Goal: Information Seeking & Learning: Find specific fact

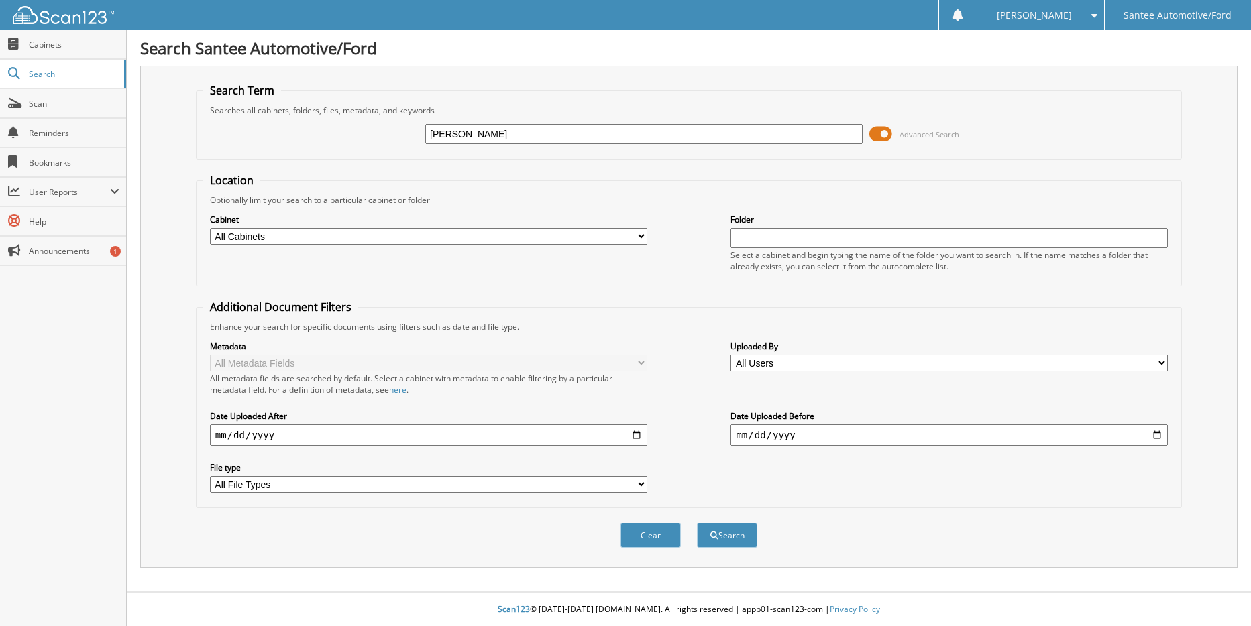
type input "[PERSON_NAME]"
click at [697, 523] on button "Search" at bounding box center [727, 535] width 60 height 25
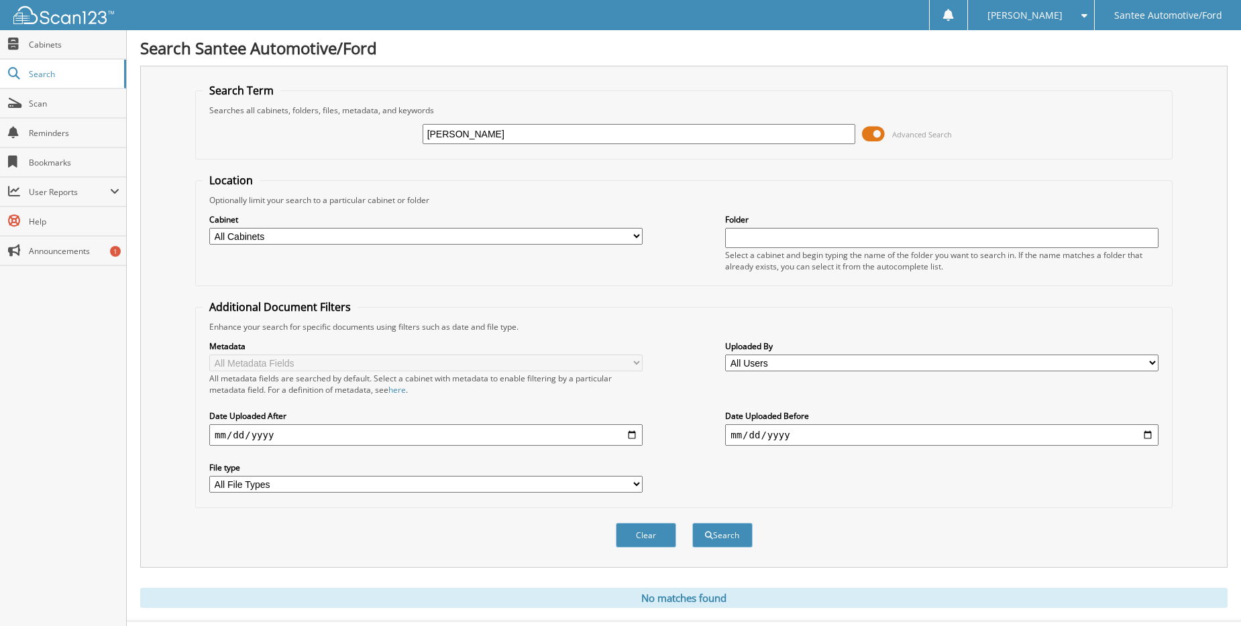
click at [792, 135] on input "[PERSON_NAME]" at bounding box center [638, 134] width 433 height 20
click at [522, 133] on input "EDWARD MCCABE" at bounding box center [638, 134] width 433 height 20
drag, startPoint x: 879, startPoint y: 134, endPoint x: 848, endPoint y: 133, distance: 30.9
click at [848, 133] on div "EDWARD MCCABE Advanced Search" at bounding box center [684, 134] width 962 height 36
click at [866, 133] on span at bounding box center [873, 134] width 23 height 20
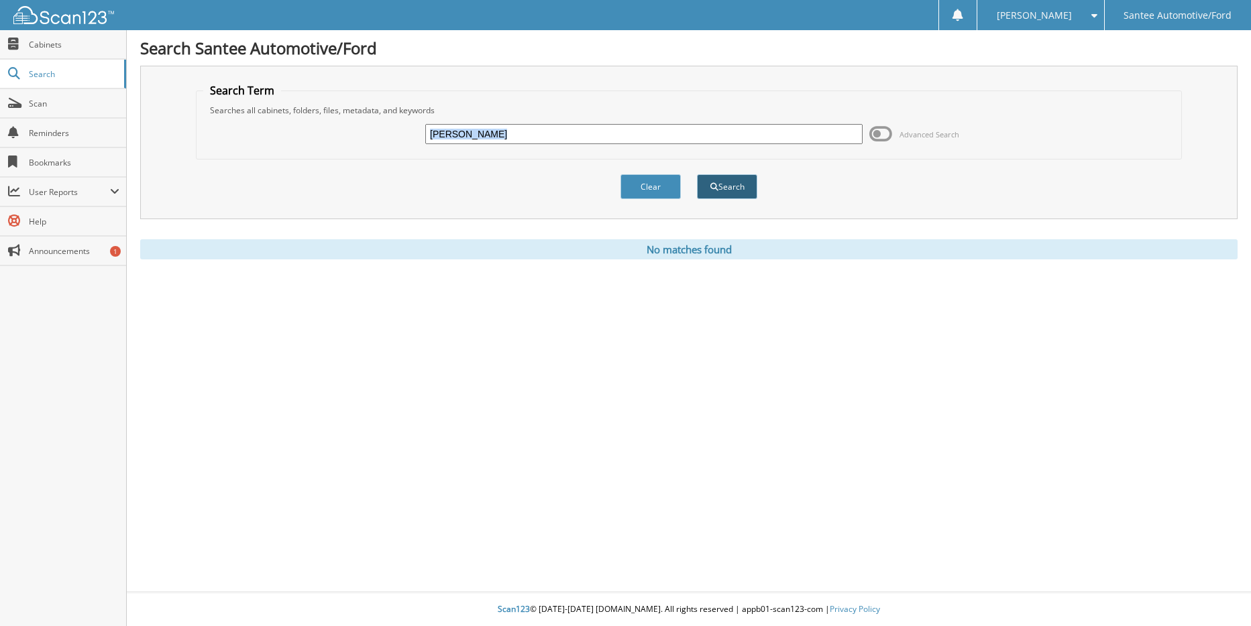
click at [733, 190] on button "Search" at bounding box center [727, 186] width 60 height 25
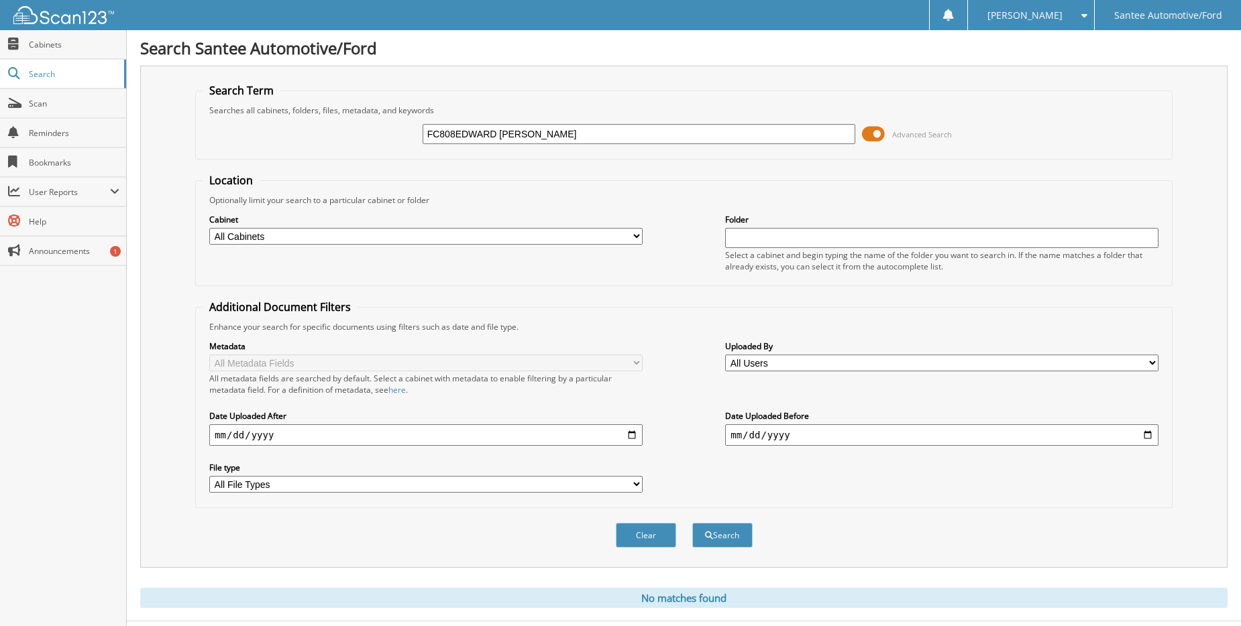
type input "FC8086EDWARD MCCABE"
drag, startPoint x: 566, startPoint y: 135, endPoint x: -34, endPoint y: 52, distance: 605.9
click at [0, 52] on html "Jennie W. Settings Logout Santee Automotive/Ford Close Cabinets Search Scan" at bounding box center [620, 327] width 1241 height 655
type input "FC8086"
click at [692, 523] on button "Search" at bounding box center [722, 535] width 60 height 25
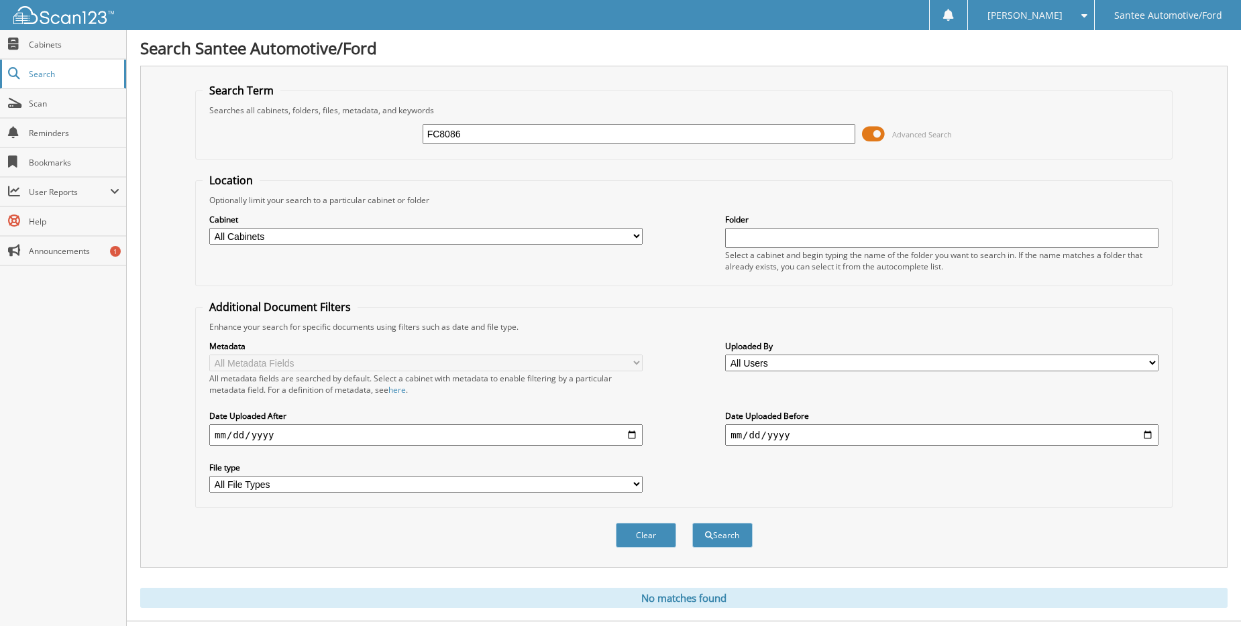
drag, startPoint x: 483, startPoint y: 140, endPoint x: 25, endPoint y: 63, distance: 463.8
click at [31, 64] on body "Jennie W. Settings Logout Santee Automotive/Ford Close Cabinets Search" at bounding box center [620, 327] width 1241 height 655
type input "FC8086"
click at [692, 523] on button "Search" at bounding box center [722, 535] width 60 height 25
type input "FC8084FC8086"
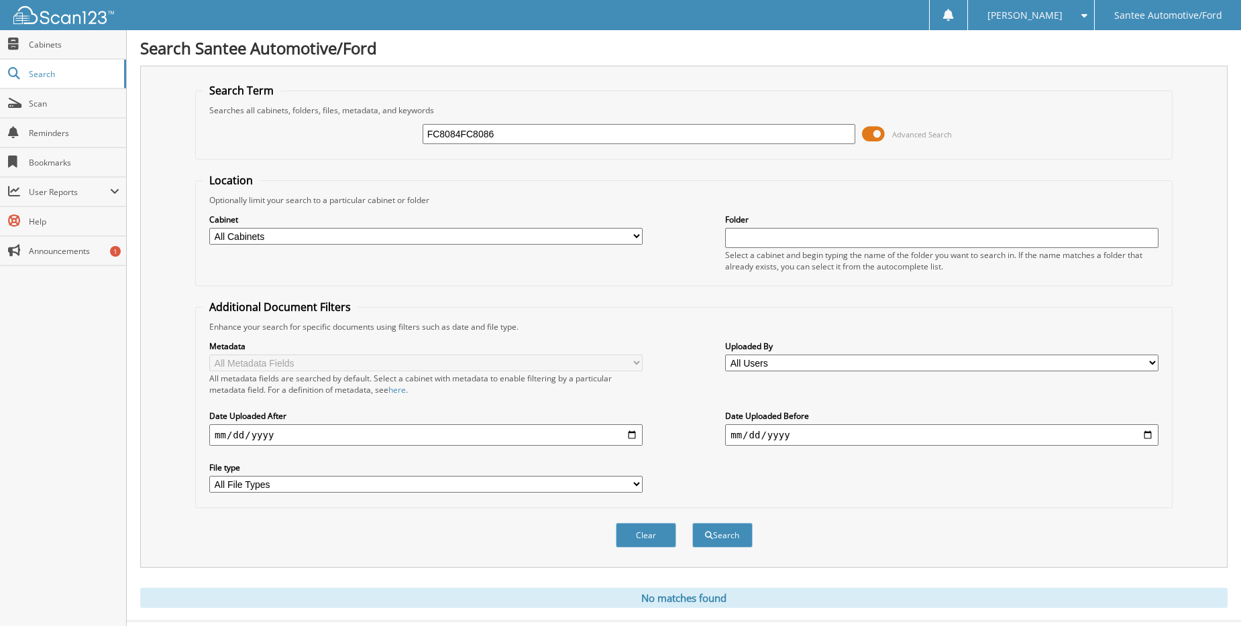
click at [692, 523] on button "Search" at bounding box center [722, 535] width 60 height 25
click at [523, 151] on div "FC8084FC8086 Advanced Search" at bounding box center [684, 134] width 962 height 36
click at [498, 128] on input "FC8084FC8086" at bounding box center [638, 134] width 433 height 20
drag, startPoint x: 498, startPoint y: 129, endPoint x: 461, endPoint y: 128, distance: 37.6
click at [461, 128] on input "FC8084FC8086" at bounding box center [638, 134] width 433 height 20
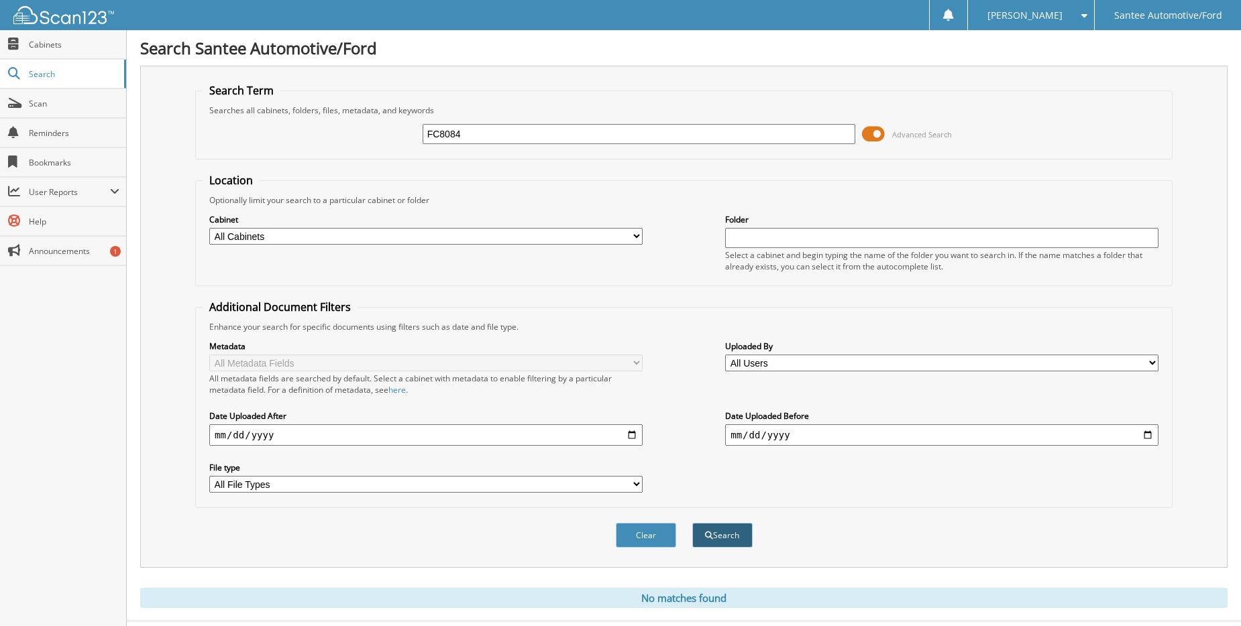
type input "FC8084"
click at [722, 534] on button "Search" at bounding box center [722, 535] width 60 height 25
drag, startPoint x: 475, startPoint y: 133, endPoint x: -34, endPoint y: -48, distance: 540.9
click at [0, 0] on html "Jennie W. Settings Logout Santee Automotive/Ford Close Cabinets Search Scan" at bounding box center [620, 496] width 1241 height 992
click at [692, 523] on button "Search" at bounding box center [722, 535] width 60 height 25
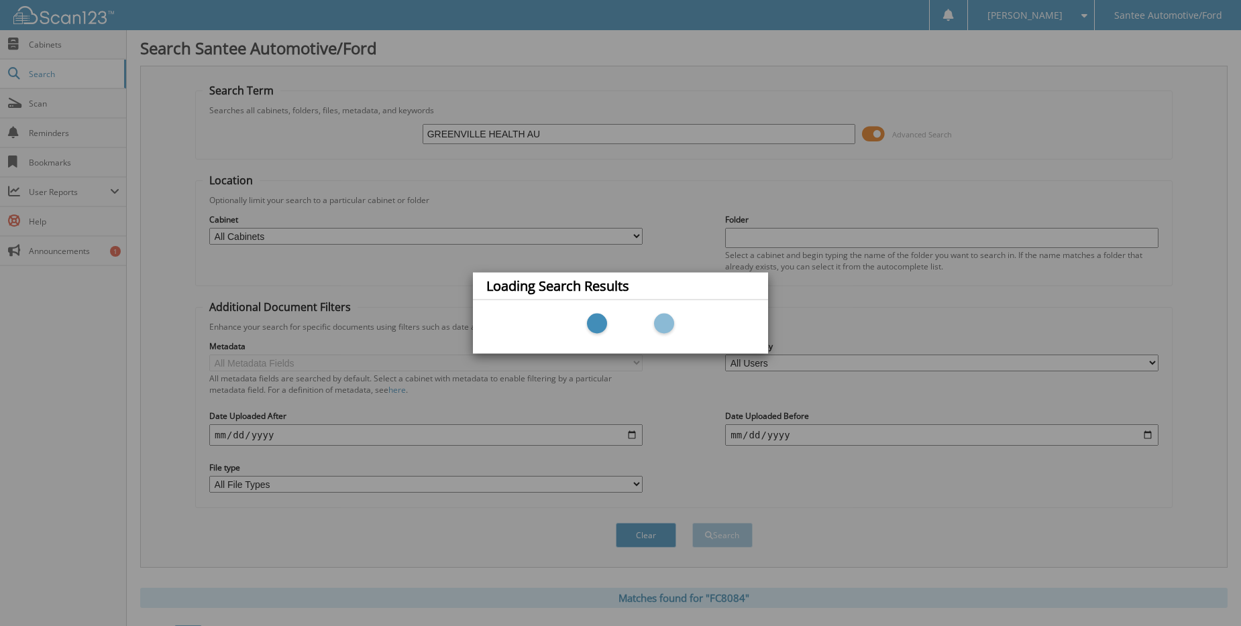
type input "GREENVILLE HEALTH AUTHORITY"
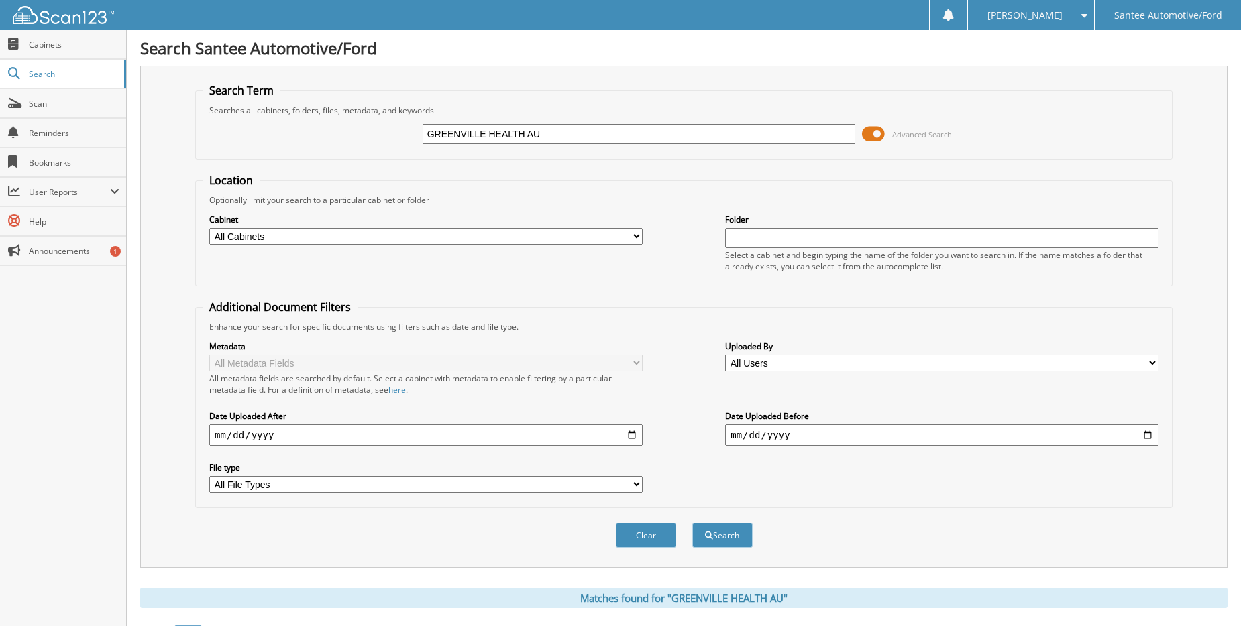
click at [636, 131] on input "GREENVILLE HEALTH AU" at bounding box center [638, 134] width 433 height 20
type input "GREENVILLE HEALTH AUTHORITY"
click at [692, 523] on button "Search" at bounding box center [722, 535] width 60 height 25
drag, startPoint x: 877, startPoint y: 133, endPoint x: 855, endPoint y: 138, distance: 22.6
click at [852, 133] on div "GREENVILLE HEALTH AUTHORITY Advanced Search" at bounding box center [684, 134] width 962 height 36
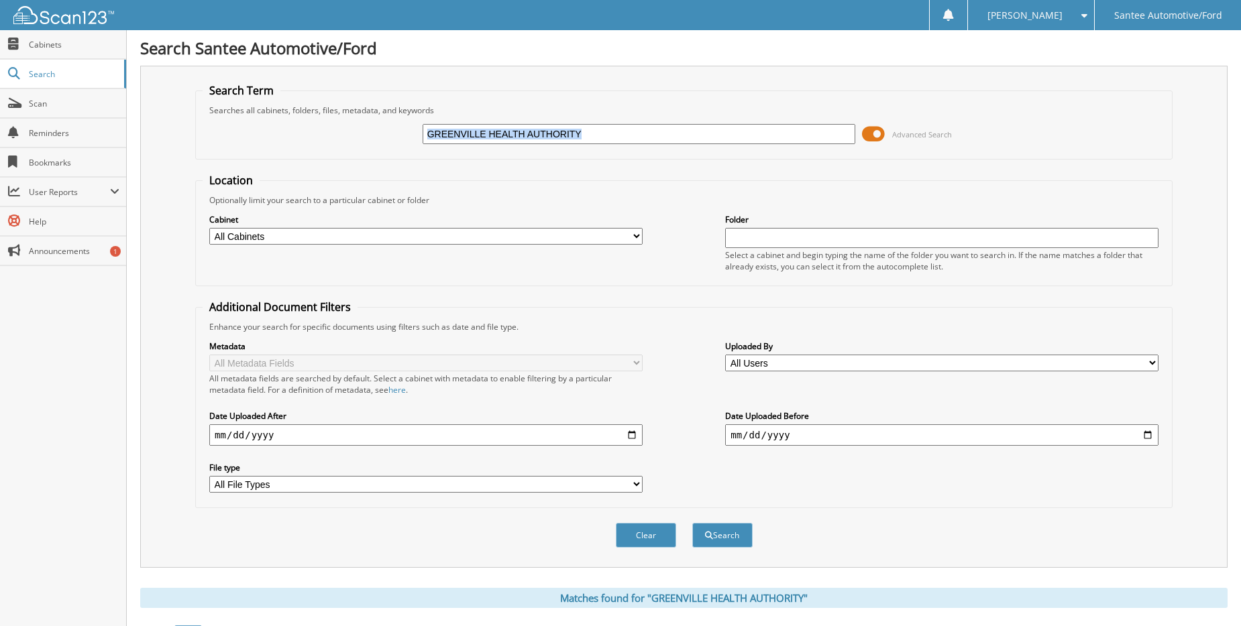
click at [864, 133] on span at bounding box center [873, 134] width 23 height 20
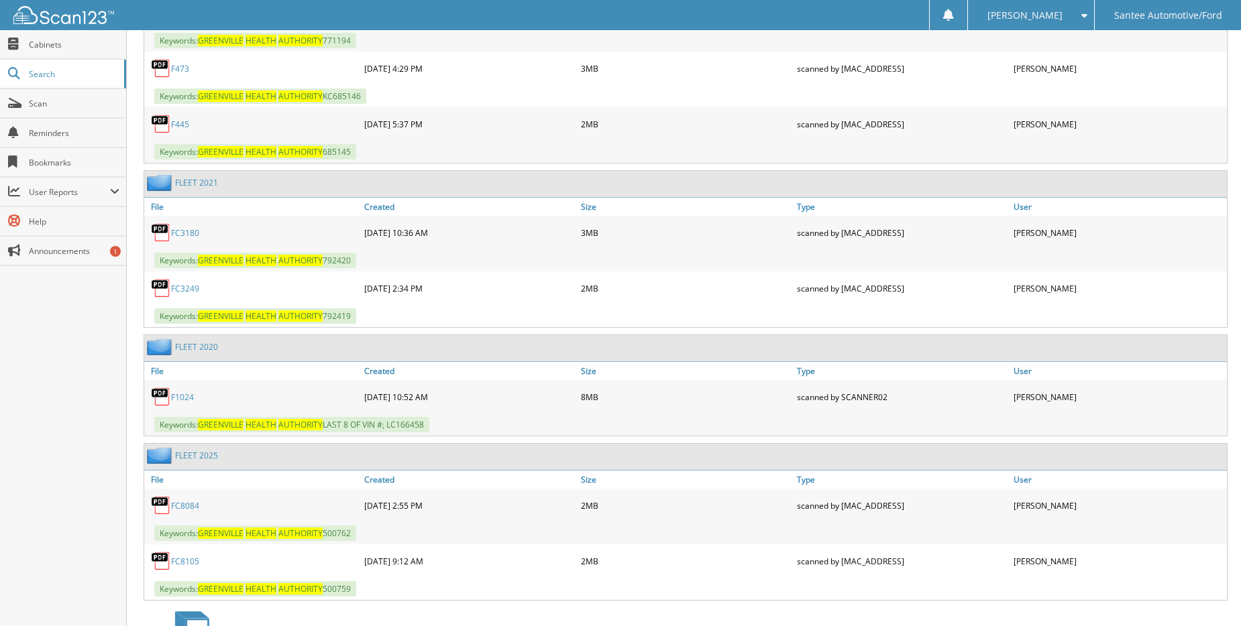
scroll to position [602, 0]
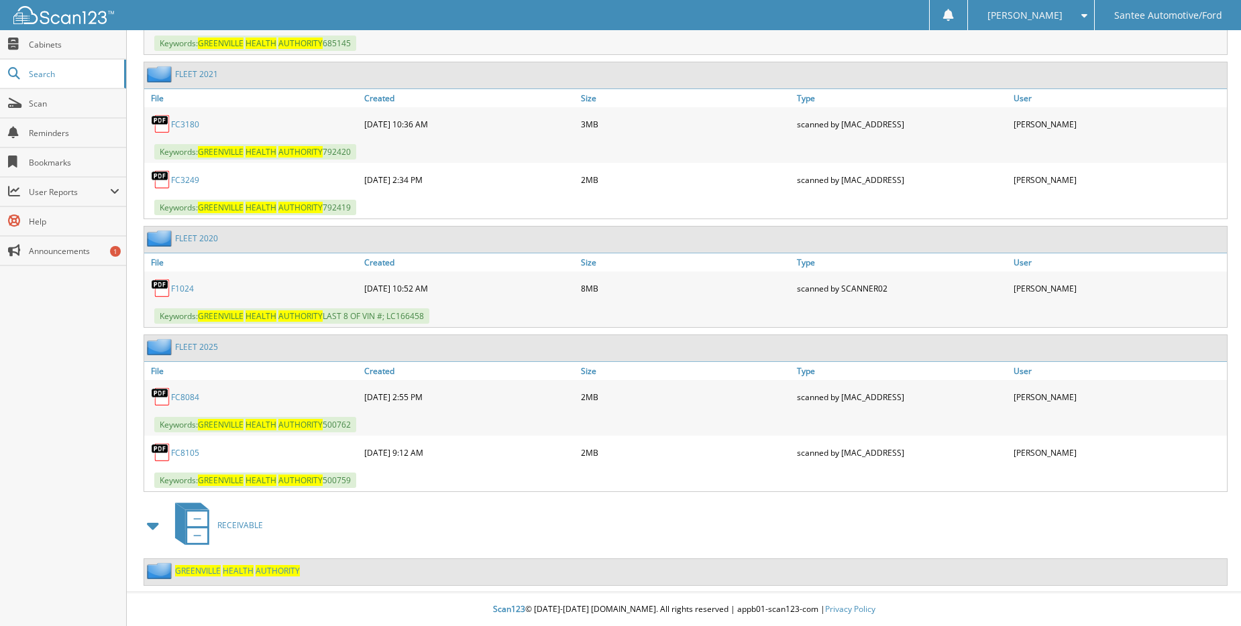
click at [186, 398] on link "FC8084" at bounding box center [185, 397] width 28 height 11
